Goal: Information Seeking & Learning: Check status

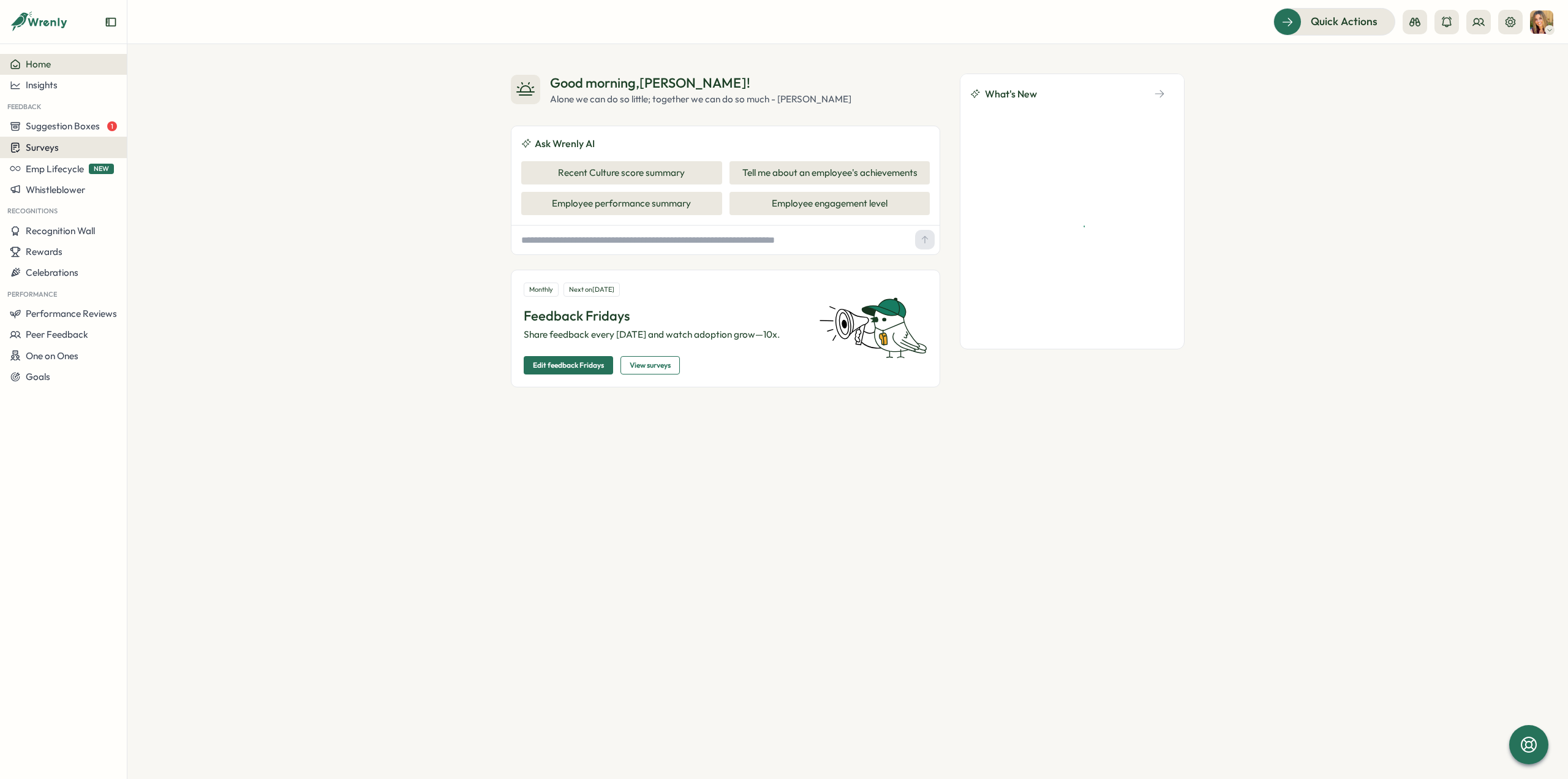
click at [64, 152] on div "Surveys" at bounding box center [63, 147] width 107 height 11
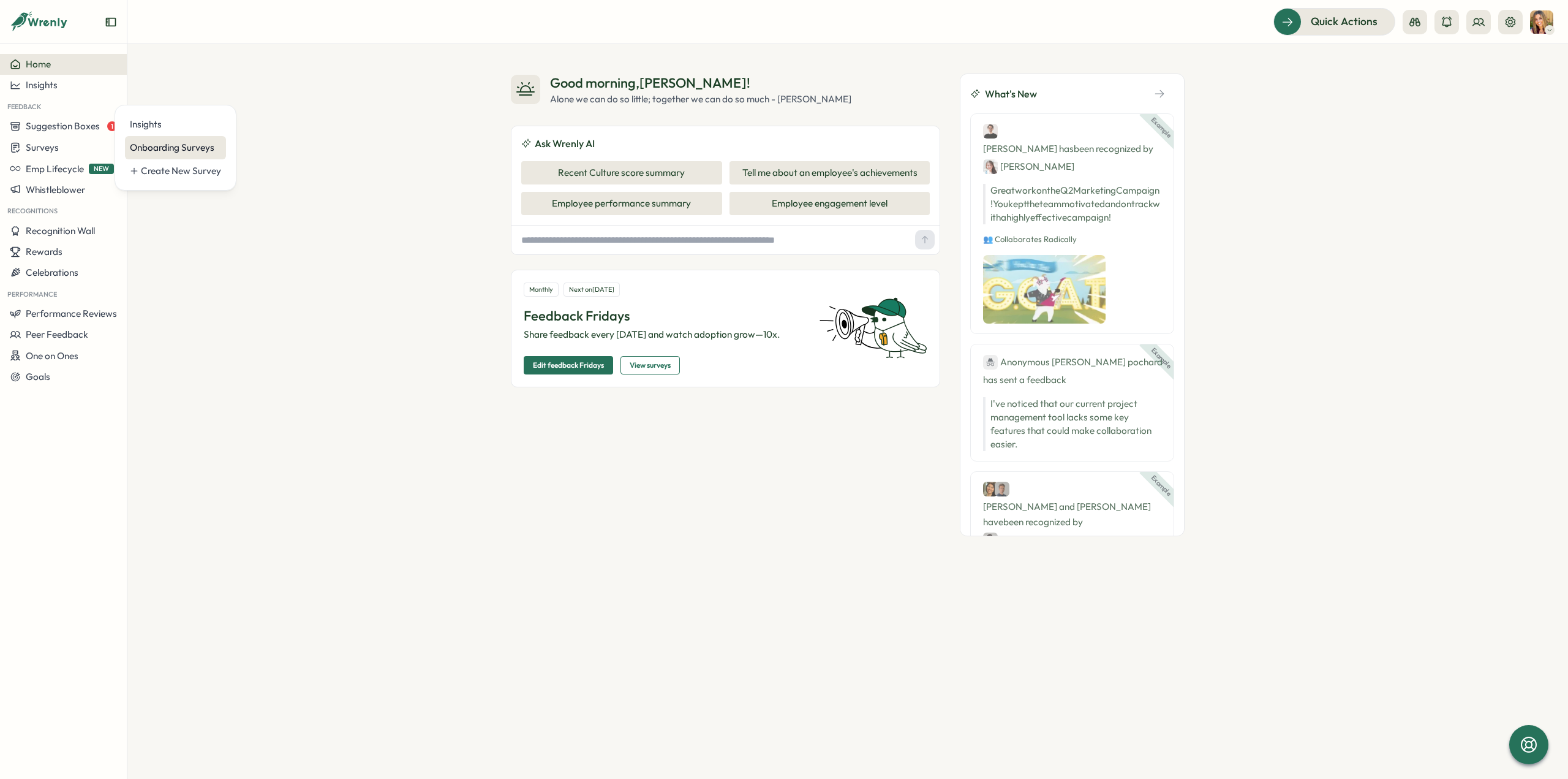
click at [178, 151] on div "Onboarding Surveys" at bounding box center [175, 148] width 92 height 14
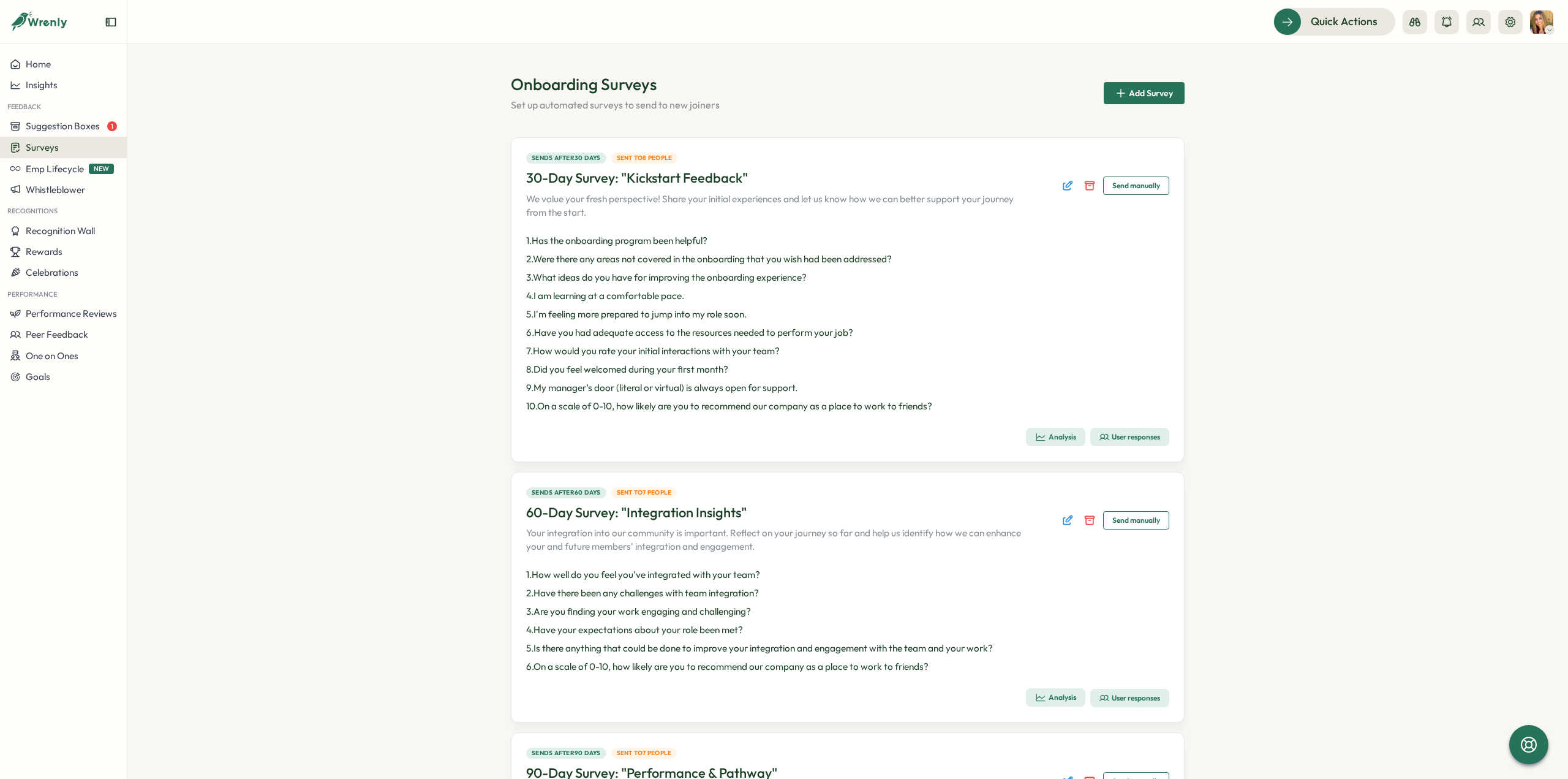
click at [1137, 433] on div "User responses" at bounding box center [1129, 436] width 60 height 10
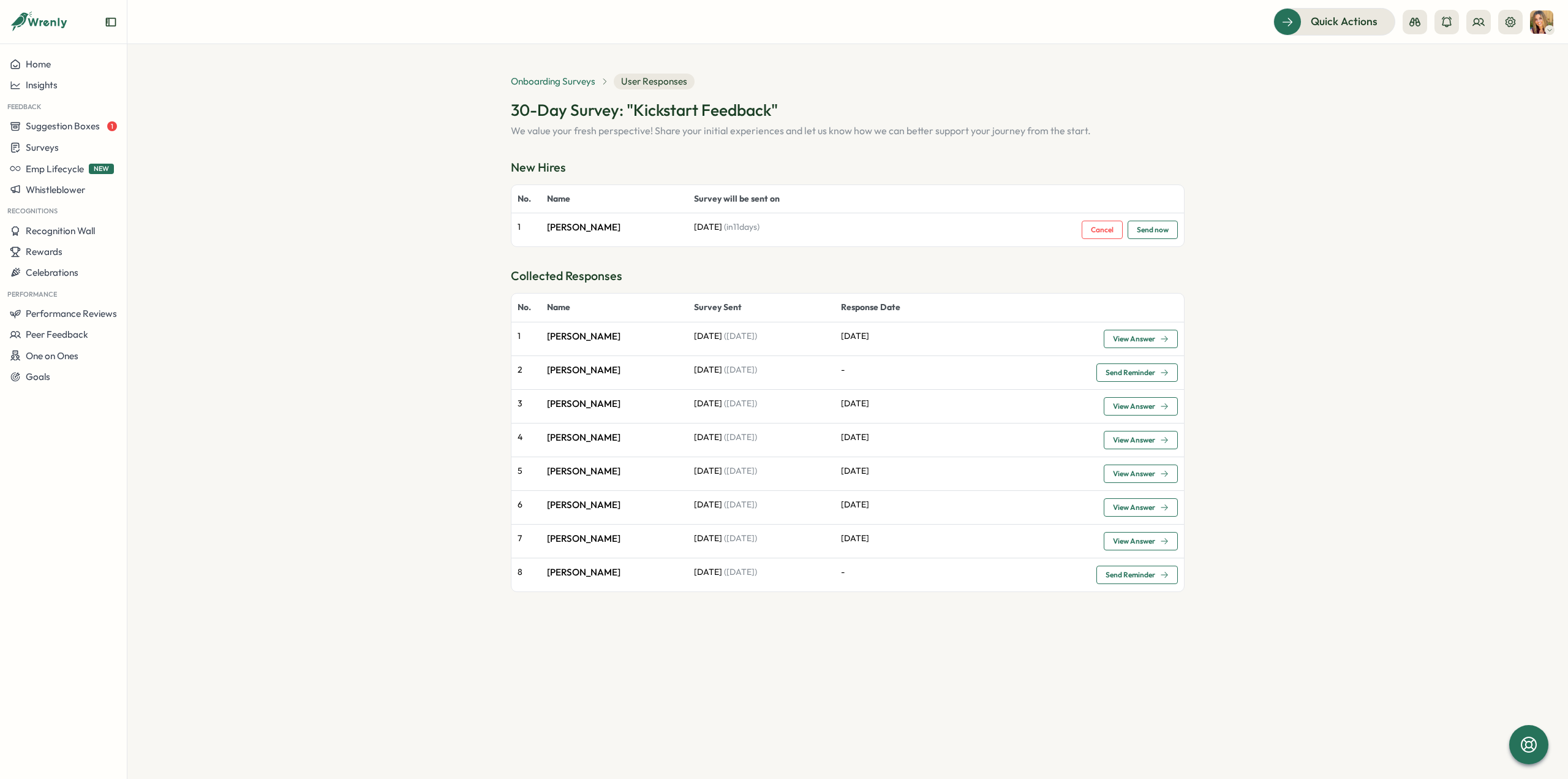
click at [542, 79] on span "Onboarding Surveys" at bounding box center [553, 82] width 85 height 14
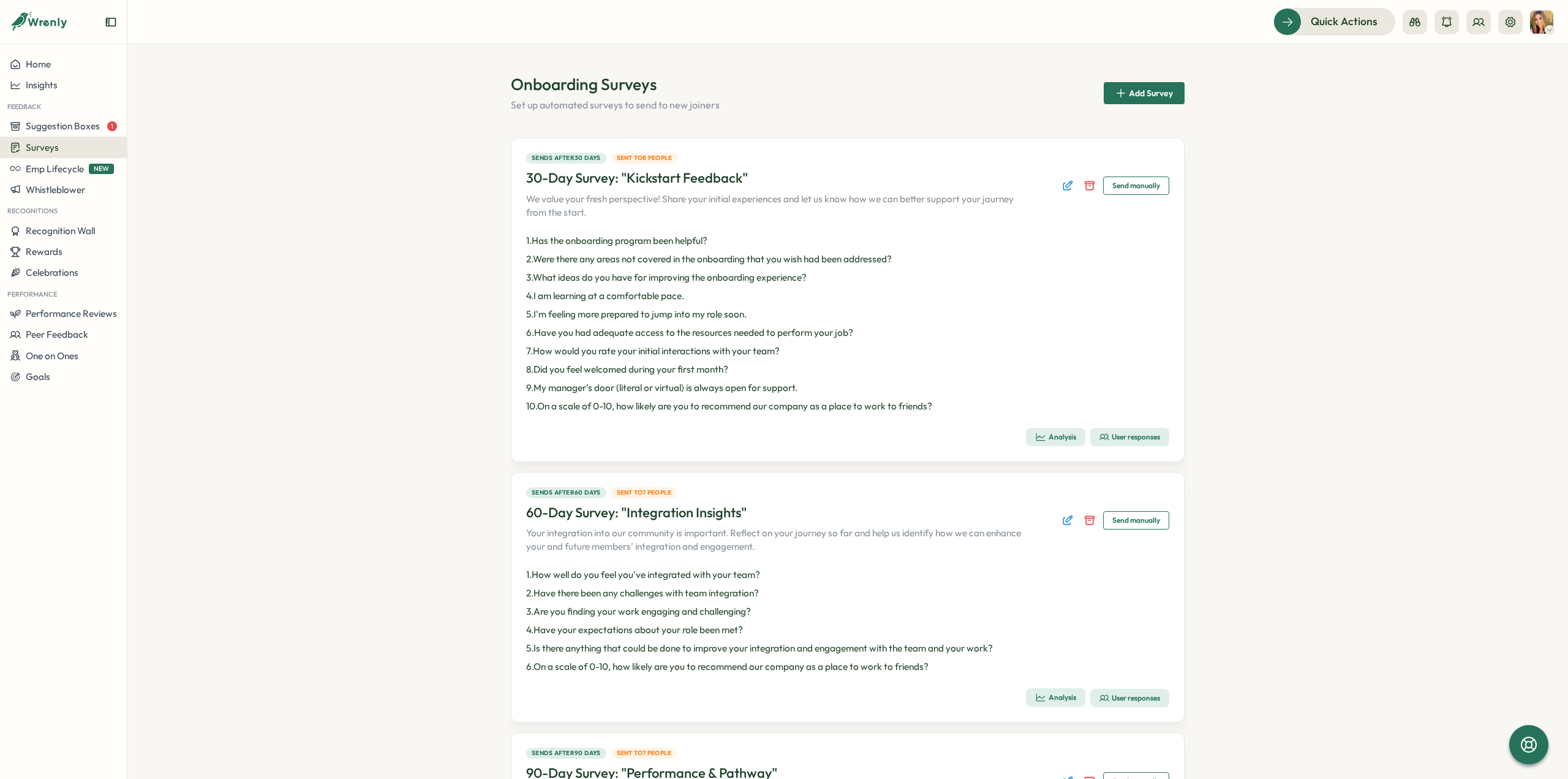
click at [1129, 694] on div "User responses" at bounding box center [1129, 697] width 60 height 10
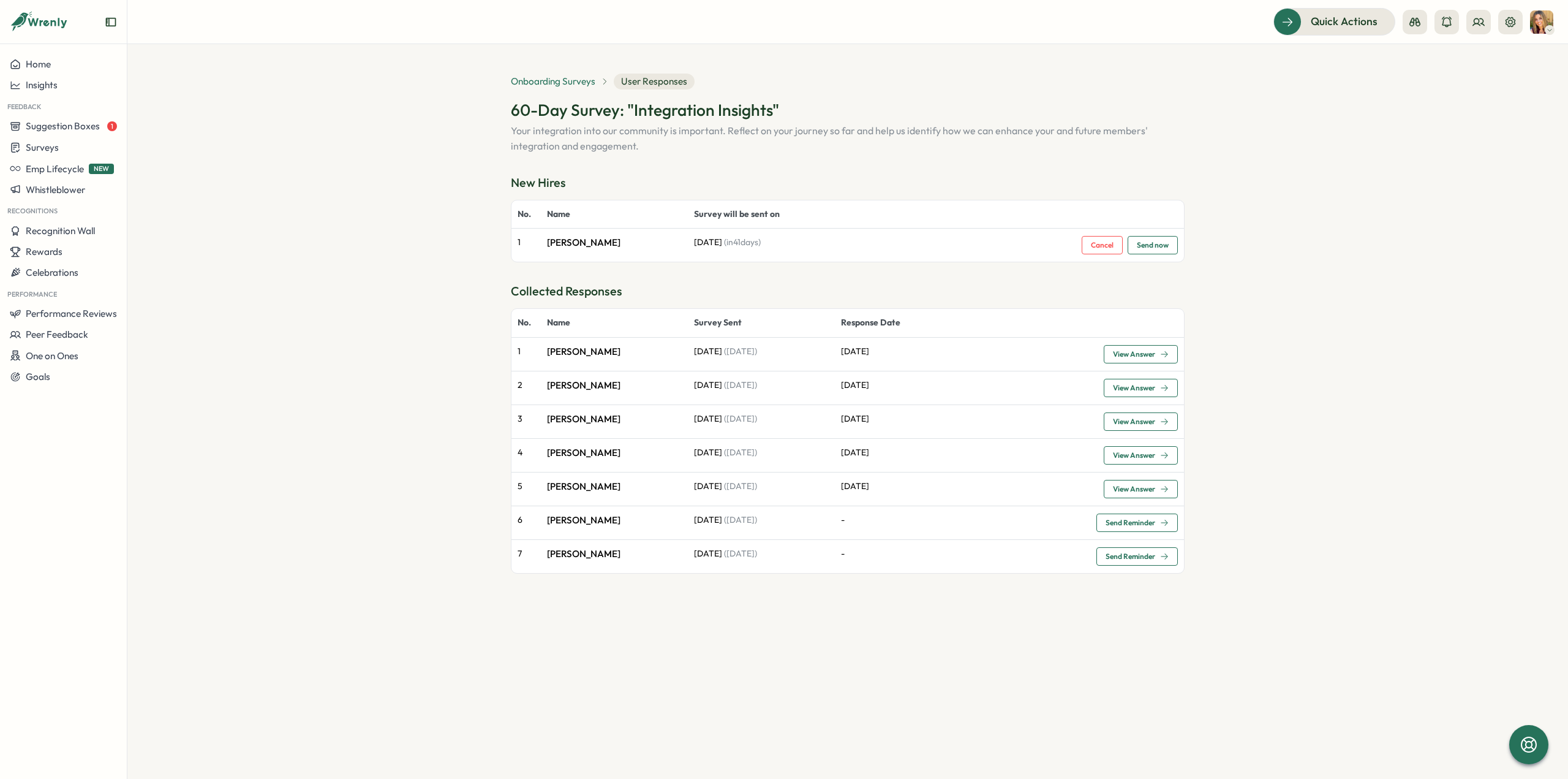
click at [571, 81] on span "Onboarding Surveys" at bounding box center [553, 82] width 85 height 14
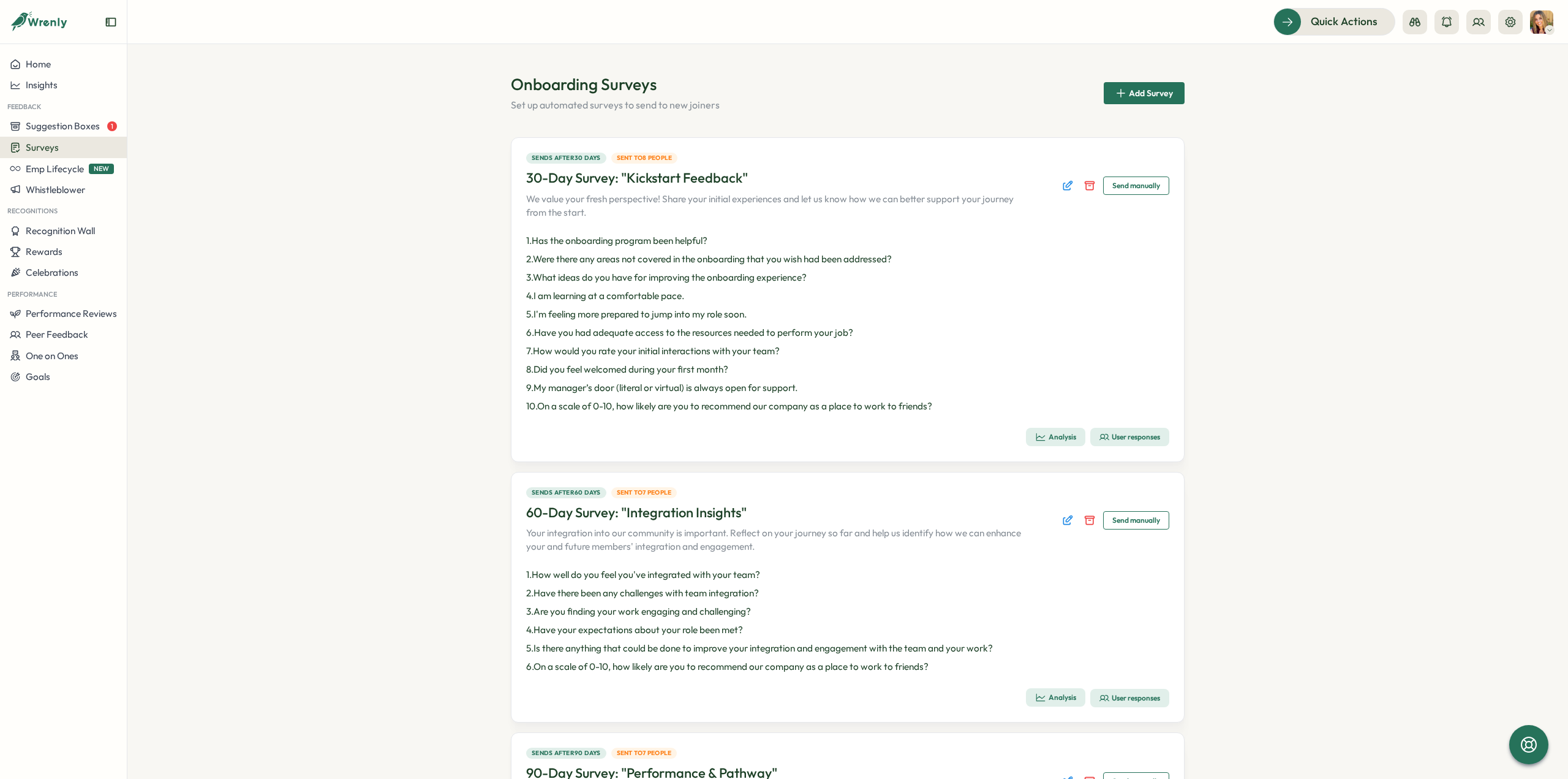
scroll to position [307, 0]
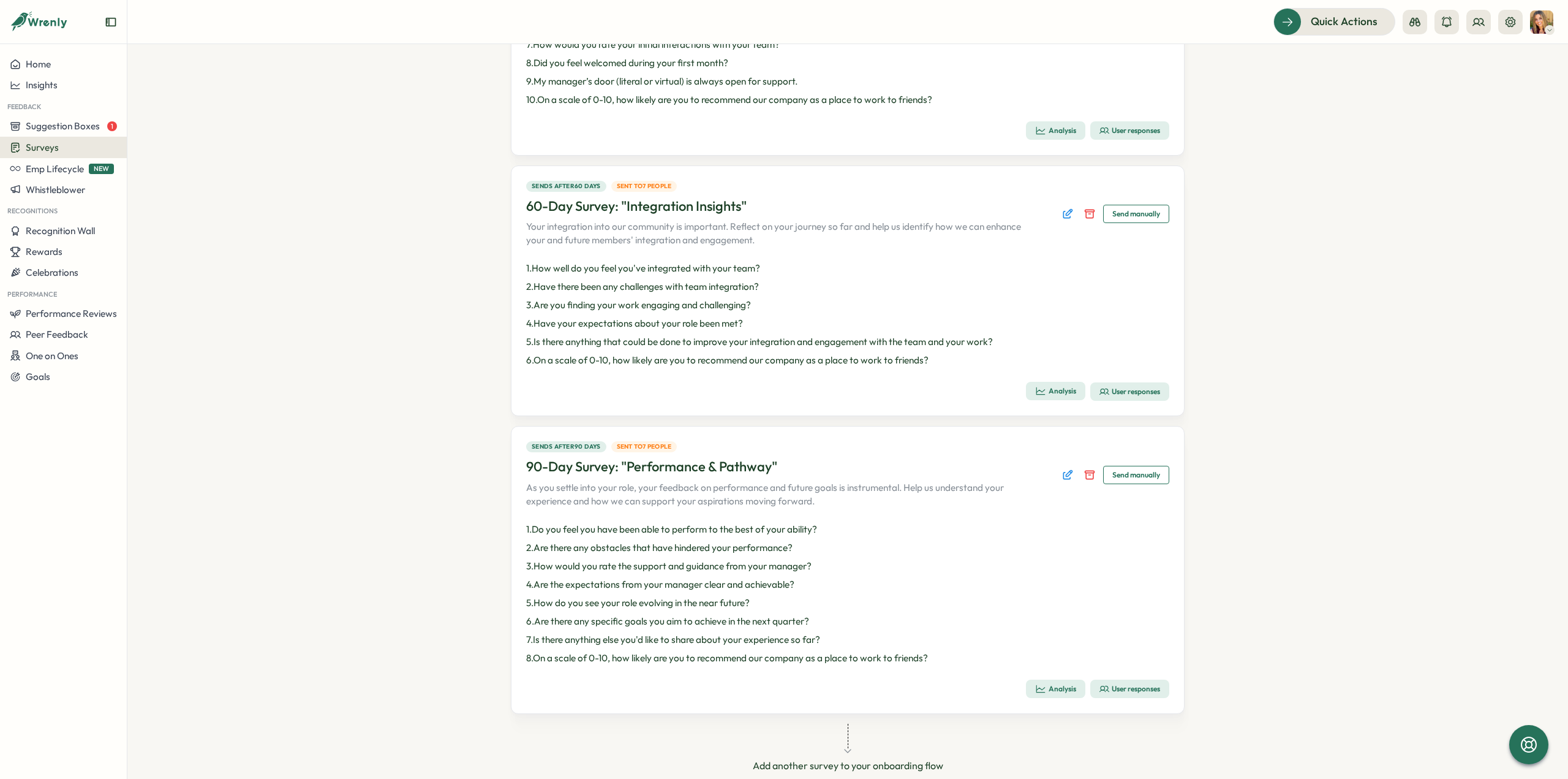
click at [1131, 684] on div "User responses" at bounding box center [1129, 688] width 60 height 10
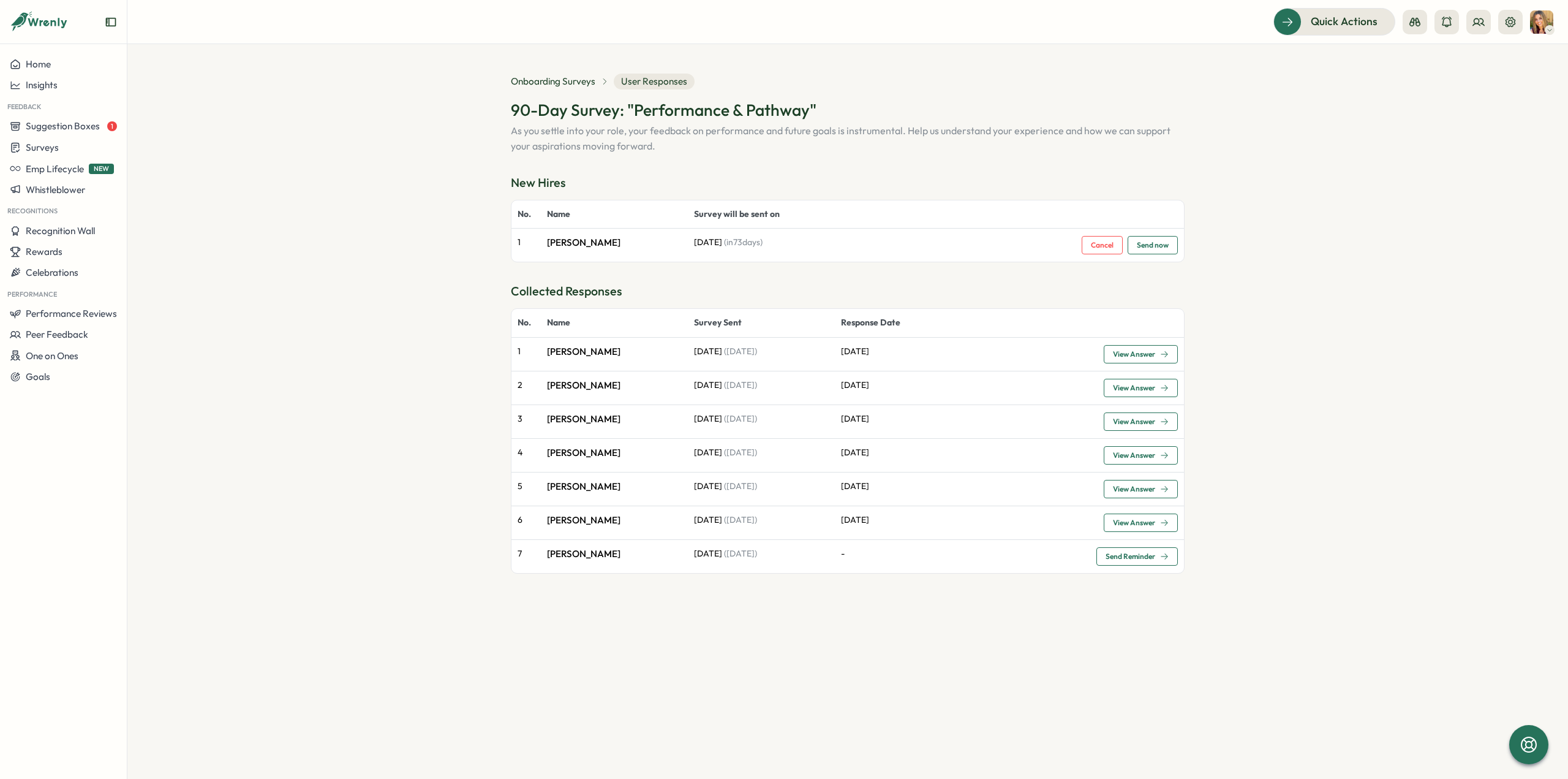
click at [1128, 348] on span "View Answer" at bounding box center [1141, 354] width 56 height 17
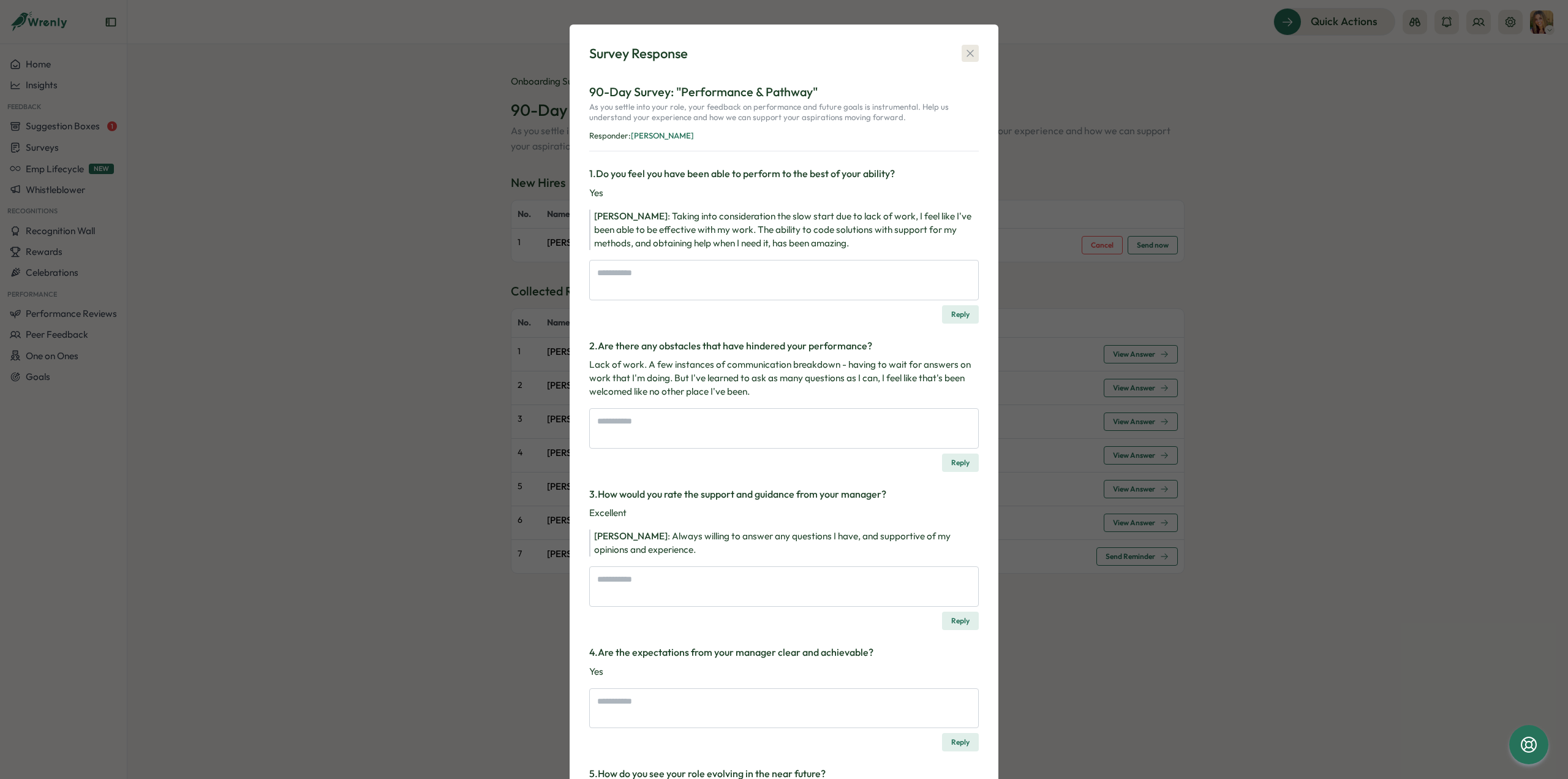
click at [967, 57] on icon "button" at bounding box center [970, 54] width 12 height 12
